Goal: Transaction & Acquisition: Book appointment/travel/reservation

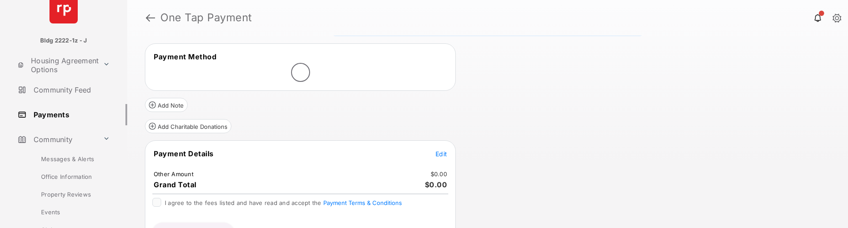
scroll to position [80, 0]
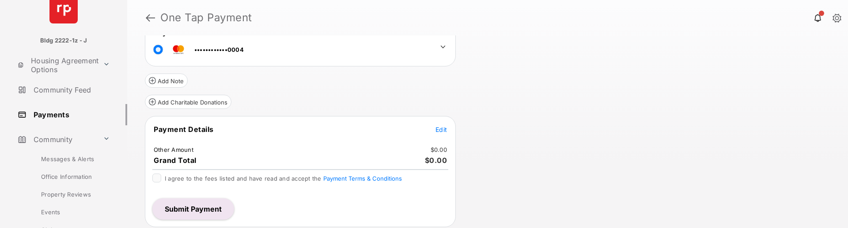
click at [461, 139] on div "Review & Submit Your Payment You have reached the maximum number of stored paym…" at bounding box center [487, 131] width 721 height 192
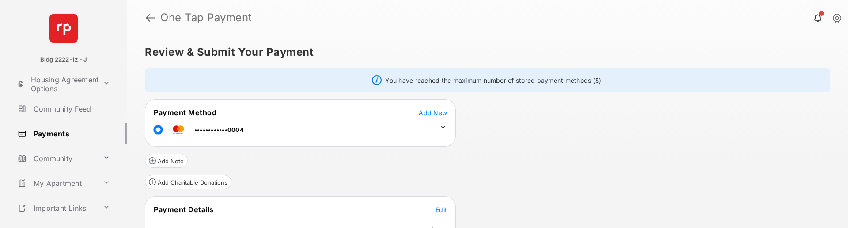
click at [467, 176] on div "Review & Submit Your Payment You have reached the maximum number of stored paym…" at bounding box center [487, 131] width 721 height 192
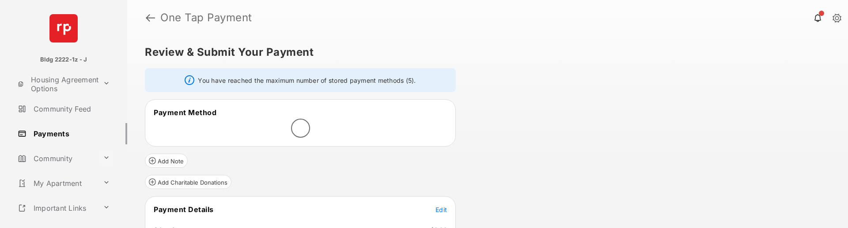
click at [106, 159] on button at bounding box center [106, 157] width 14 height 15
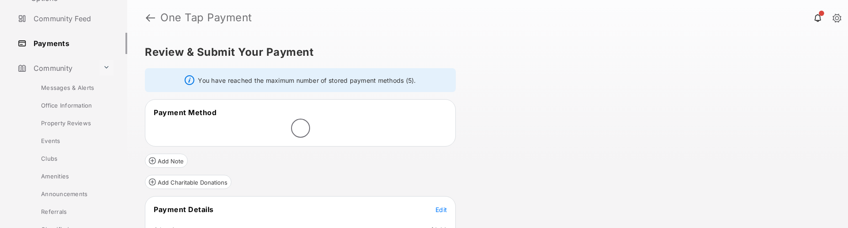
scroll to position [94, 0]
click at [53, 174] on link "Amenities" at bounding box center [71, 172] width 111 height 18
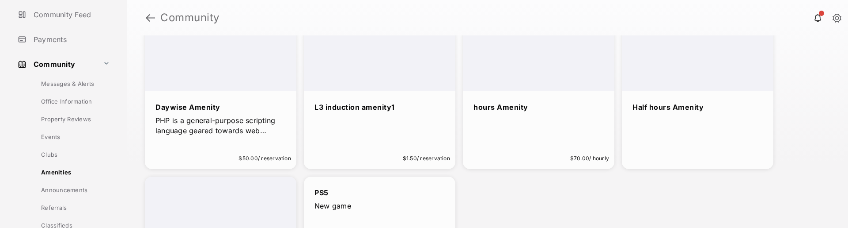
scroll to position [156, 0]
click at [209, 146] on div "Daywise Amenity PHP is a general-purpose scripting language geared towards web …" at bounding box center [221, 118] width 152 height 57
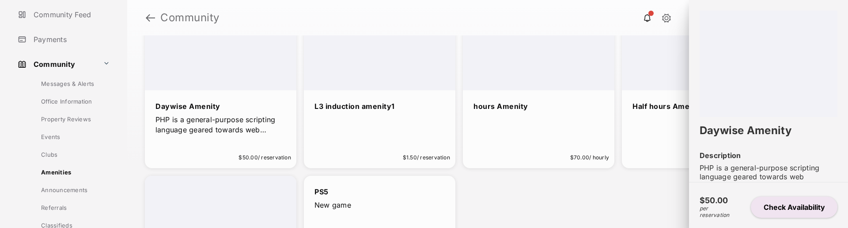
click at [789, 204] on button "Check Availability" at bounding box center [794, 206] width 87 height 21
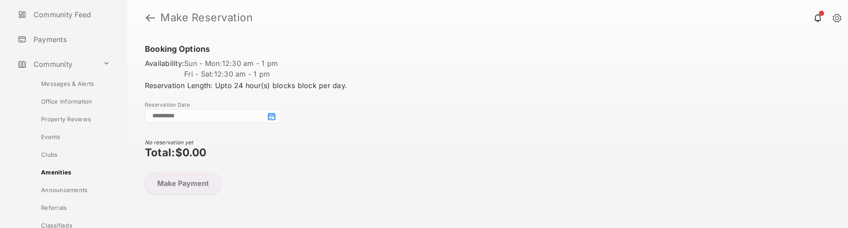
click at [271, 115] on input at bounding box center [213, 116] width 137 height 14
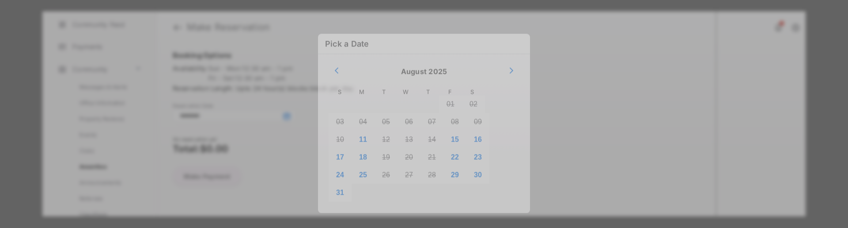
scroll to position [11, 0]
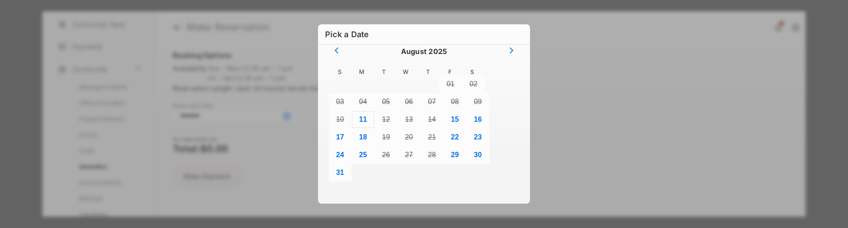
click at [361, 120] on button "11" at bounding box center [363, 119] width 23 height 18
type input "**********"
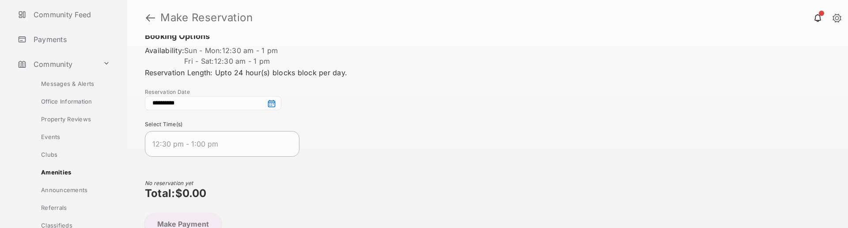
scroll to position [21, 0]
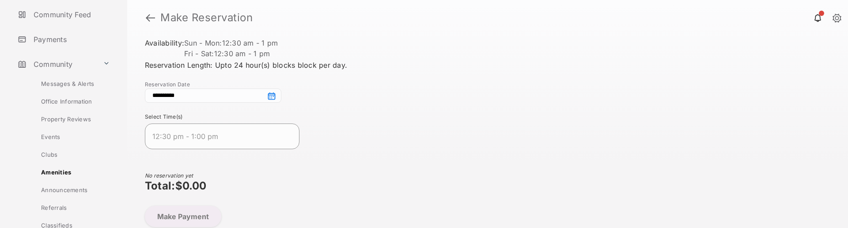
click at [188, 138] on span "12:30 pm - 1:00 pm" at bounding box center [214, 136] width 125 height 11
click at [188, 219] on button "Make Payment" at bounding box center [183, 215] width 76 height 21
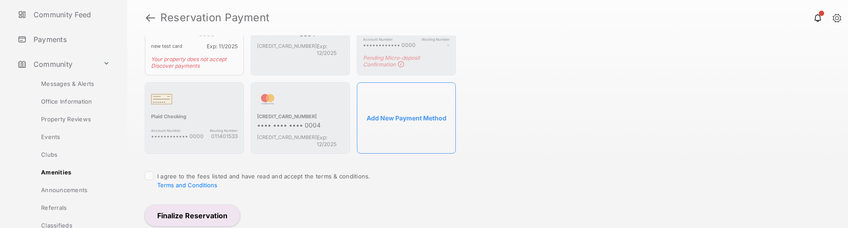
scroll to position [178, 0]
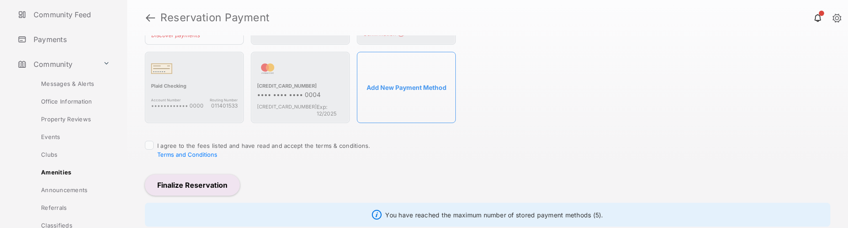
click at [201, 142] on span "I agree to the fees listed and have read and accept the terms & conditions. Ter…" at bounding box center [263, 150] width 213 height 16
click at [167, 142] on span "I agree to the fees listed and have read and accept the terms & conditions. Ter…" at bounding box center [263, 150] width 213 height 16
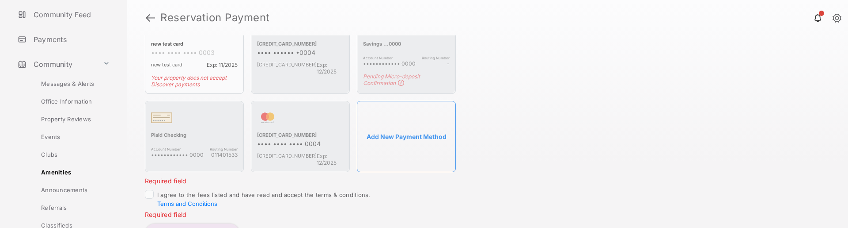
scroll to position [130, 0]
click at [507, 148] on div "Total Payment $50.00 Choose a Payment Method new test card •••• •••• •••• 0003 …" at bounding box center [487, 131] width 721 height 192
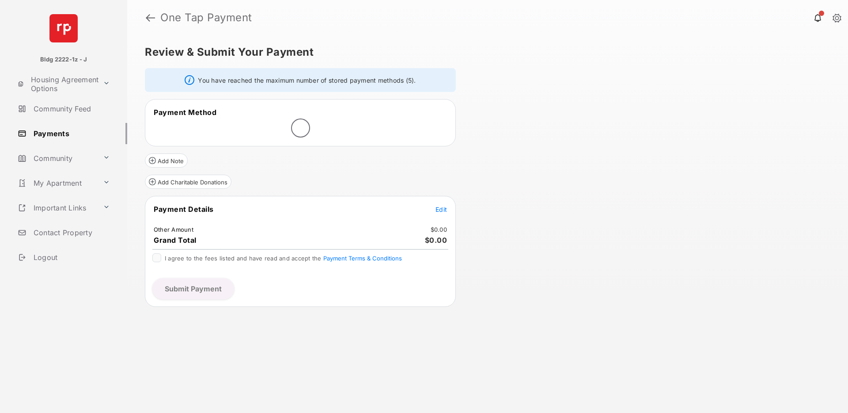
click at [62, 134] on link "Payments" at bounding box center [70, 133] width 113 height 21
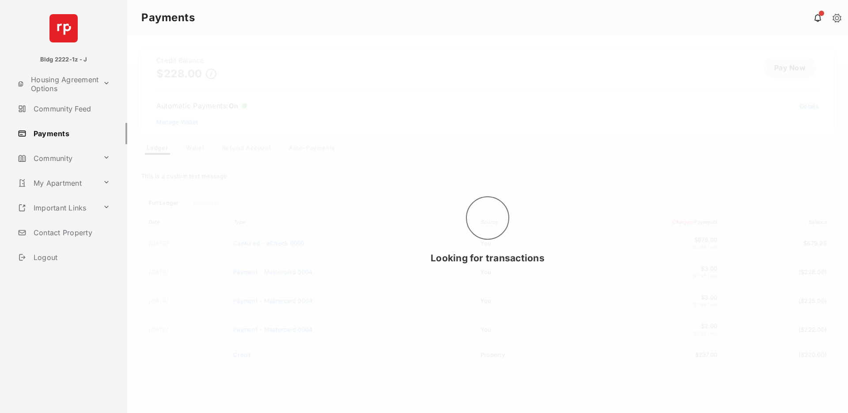
click at [315, 147] on div "Looking for transactions" at bounding box center [487, 223] width 721 height 377
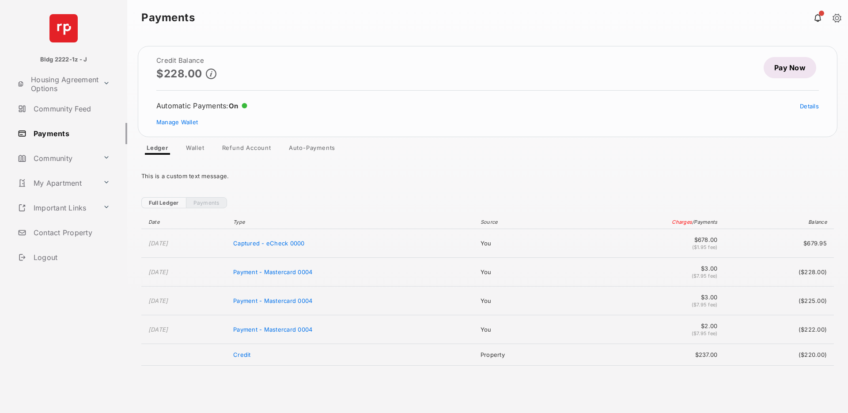
click at [311, 146] on link "Auto-Payments" at bounding box center [312, 149] width 61 height 11
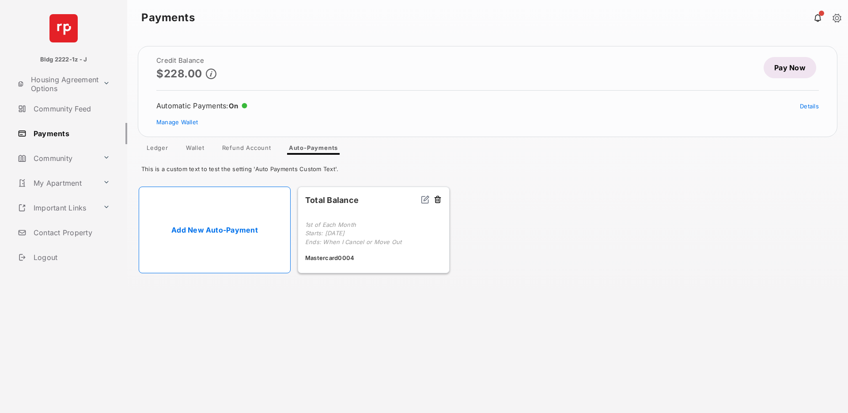
click at [234, 207] on link "Add New Auto-Payment" at bounding box center [215, 229] width 152 height 87
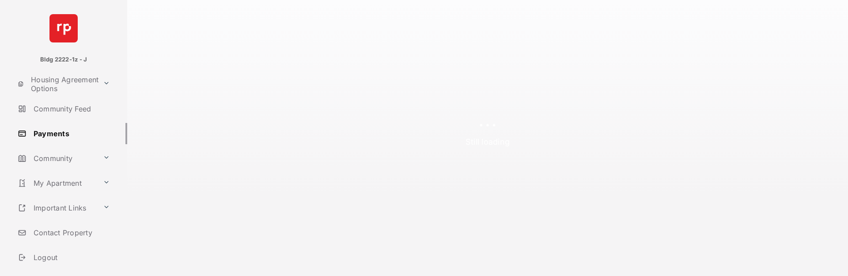
select select "**********"
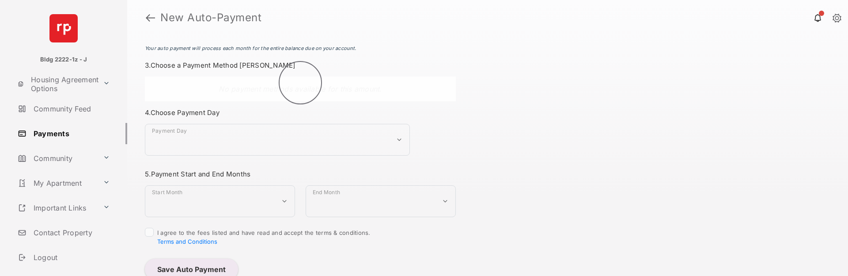
scroll to position [219, 0]
